Goal: Information Seeking & Learning: Learn about a topic

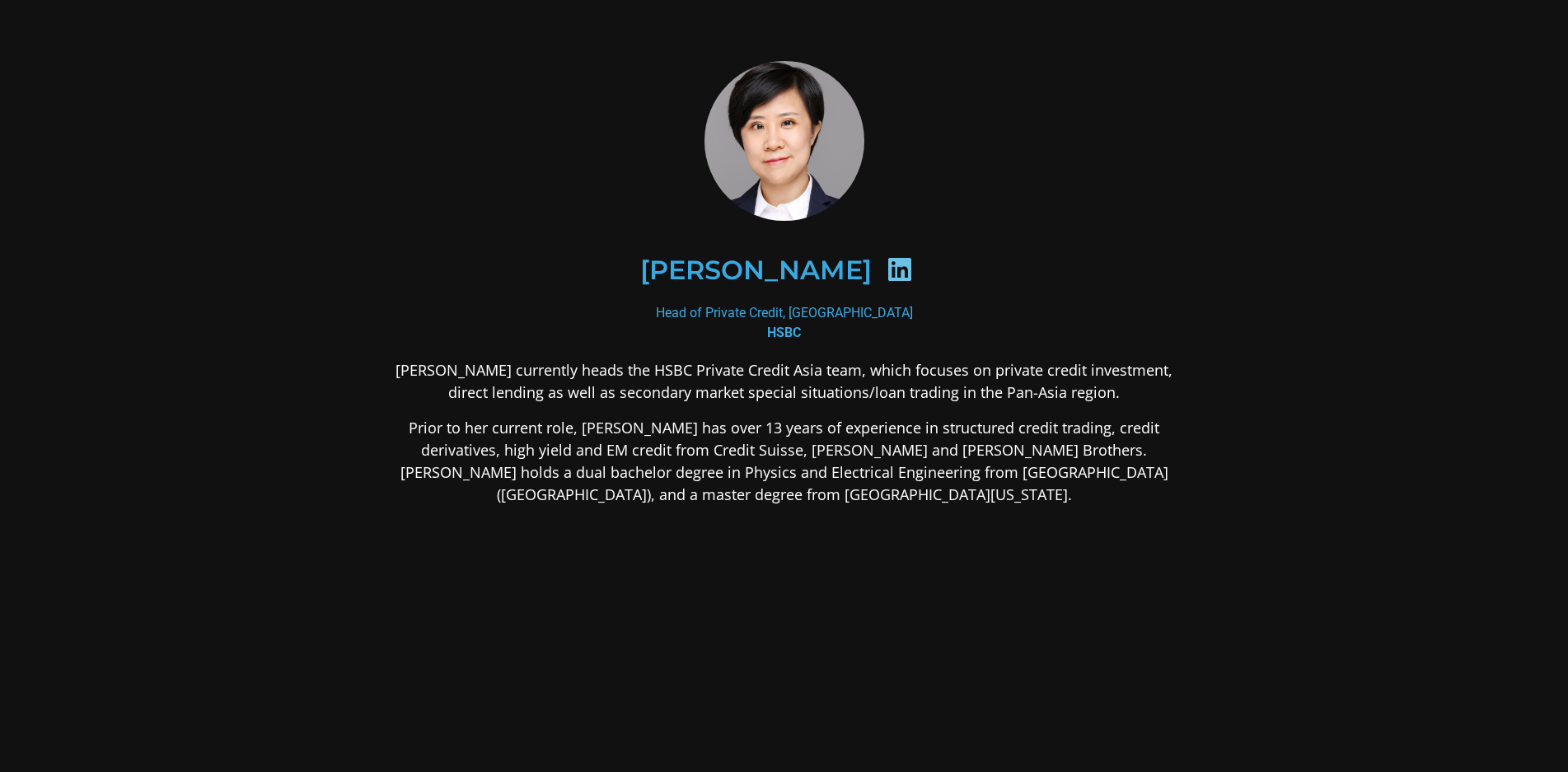
click at [887, 278] on icon at bounding box center [900, 270] width 26 height 26
click at [787, 318] on div "Head of Private Credit, Asia-Pacific HSBC" at bounding box center [784, 323] width 801 height 40
click at [748, 257] on h2 "[PERSON_NAME]" at bounding box center [756, 271] width 232 height 26
click at [747, 275] on h2 "[PERSON_NAME]" at bounding box center [756, 271] width 232 height 26
drag, startPoint x: 798, startPoint y: 310, endPoint x: 801, endPoint y: 320, distance: 10.4
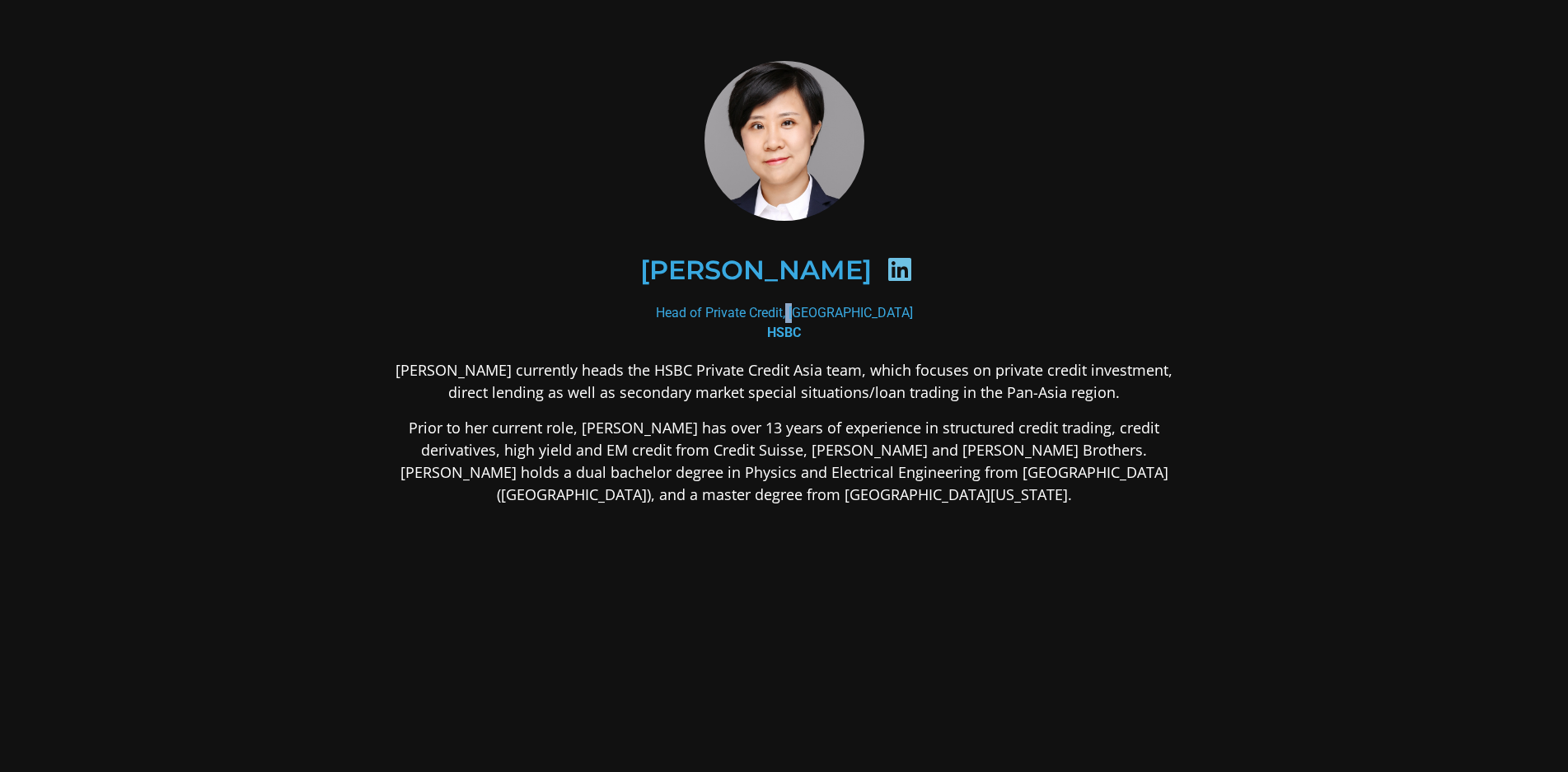
click at [802, 312] on div "Head of Private Credit, Asia-Pacific HSBC" at bounding box center [784, 323] width 801 height 40
click at [729, 266] on h2 "[PERSON_NAME]" at bounding box center [756, 271] width 232 height 26
drag, startPoint x: 814, startPoint y: 271, endPoint x: 828, endPoint y: 279, distance: 16.1
click at [872, 271] on div at bounding box center [900, 272] width 56 height 32
click at [887, 280] on icon at bounding box center [900, 270] width 26 height 26
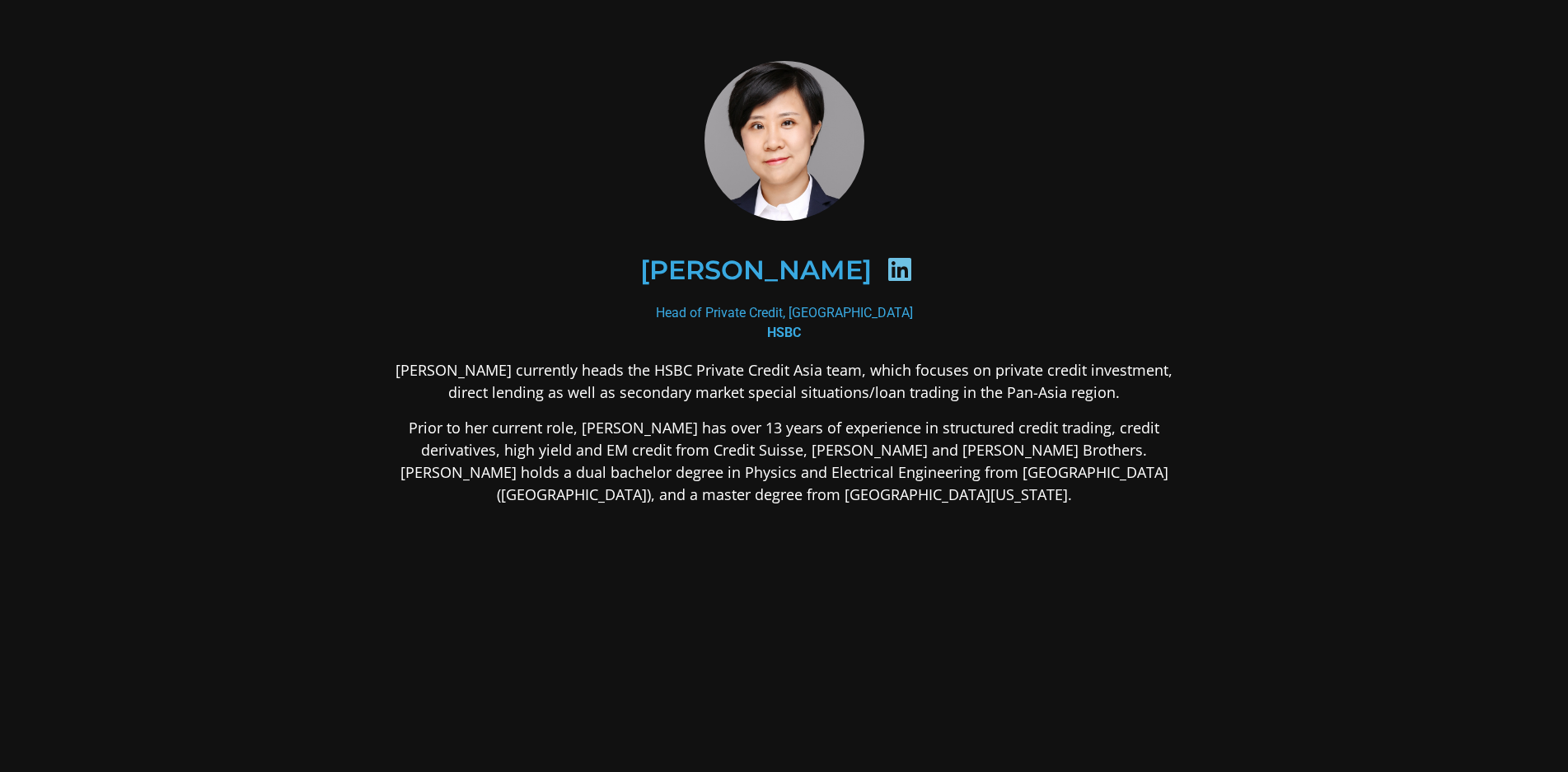
drag, startPoint x: 741, startPoint y: 465, endPoint x: 437, endPoint y: 273, distance: 359.6
click at [740, 465] on p "Prior to her current role, [PERSON_NAME] has over 13 years of experience in str…" at bounding box center [784, 461] width 801 height 89
